Goal: Task Accomplishment & Management: Use online tool/utility

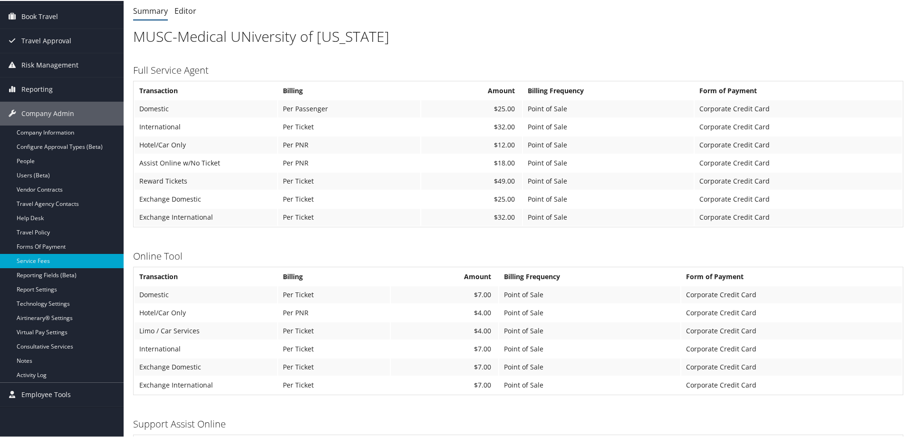
scroll to position [95, 0]
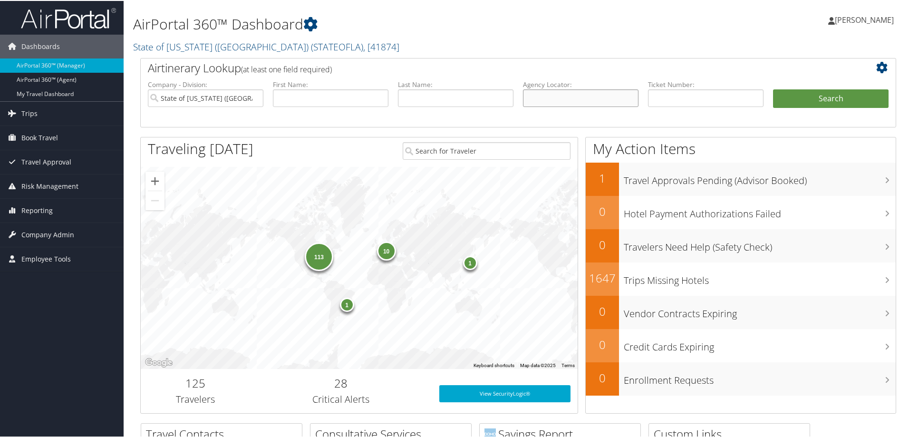
drag, startPoint x: 566, startPoint y: 98, endPoint x: 508, endPoint y: 102, distance: 57.7
click at [566, 98] on input "text" at bounding box center [581, 97] width 116 height 18
click at [252, 100] on input "State of Louisiana (SOLA)" at bounding box center [206, 97] width 116 height 18
click at [581, 92] on input "text" at bounding box center [581, 97] width 116 height 18
paste input "D7Q55Y"
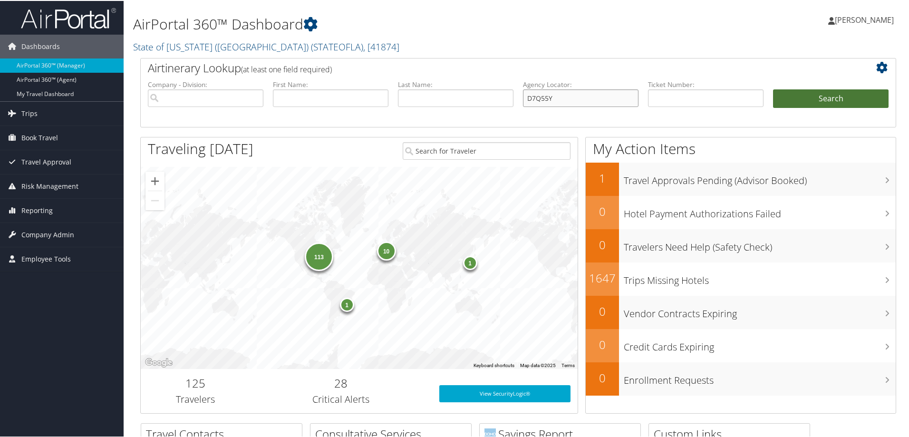
type input "D7Q55Y"
click at [786, 97] on button "Search" at bounding box center [831, 97] width 116 height 19
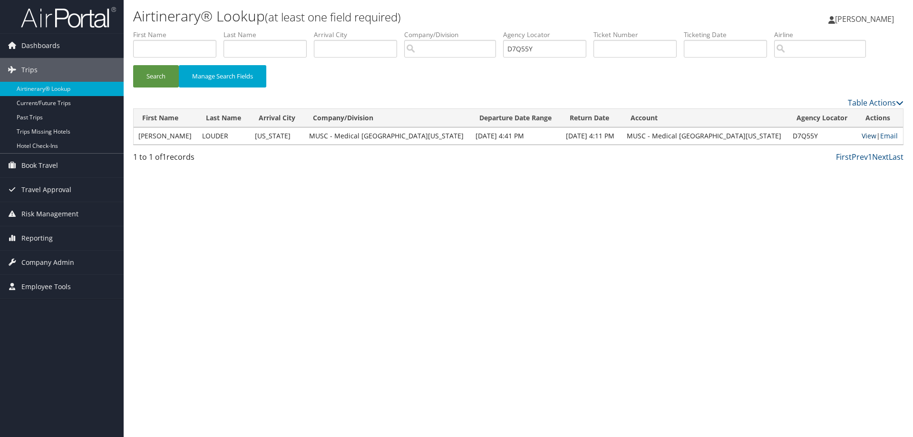
click at [864, 135] on link "View" at bounding box center [869, 135] width 15 height 9
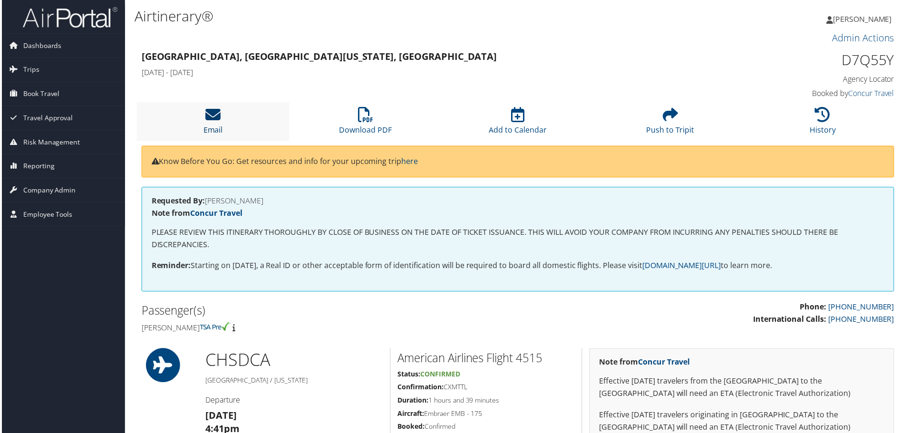
click at [220, 126] on link "Email" at bounding box center [212, 124] width 19 height 23
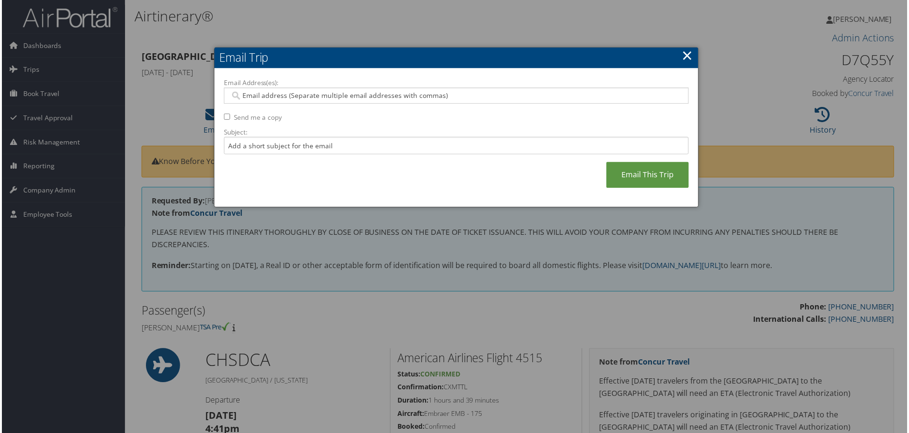
click at [275, 94] on input "Email Address(es):" at bounding box center [456, 96] width 454 height 10
type input "[EMAIL_ADDRESS][DOMAIN_NAME]"
click at [224, 119] on input "Send me a copy" at bounding box center [226, 117] width 6 height 6
checkbox input "true"
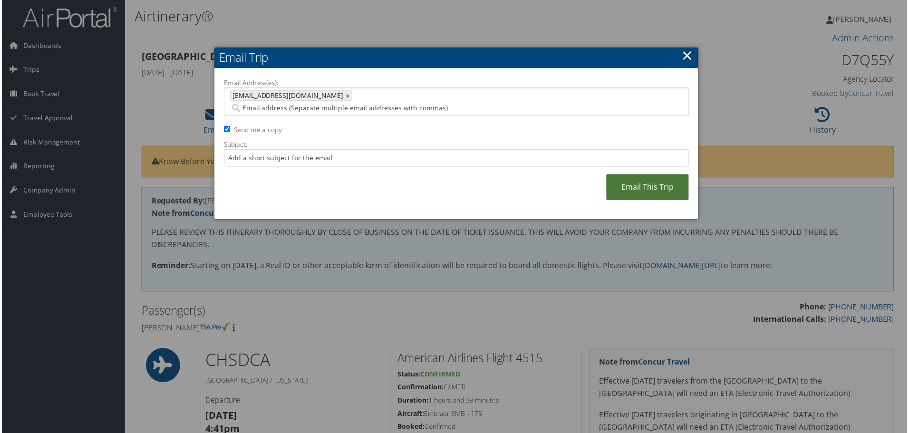
click at [647, 181] on link "Email This Trip" at bounding box center [648, 188] width 83 height 26
